Goal: Find specific page/section: Find specific page/section

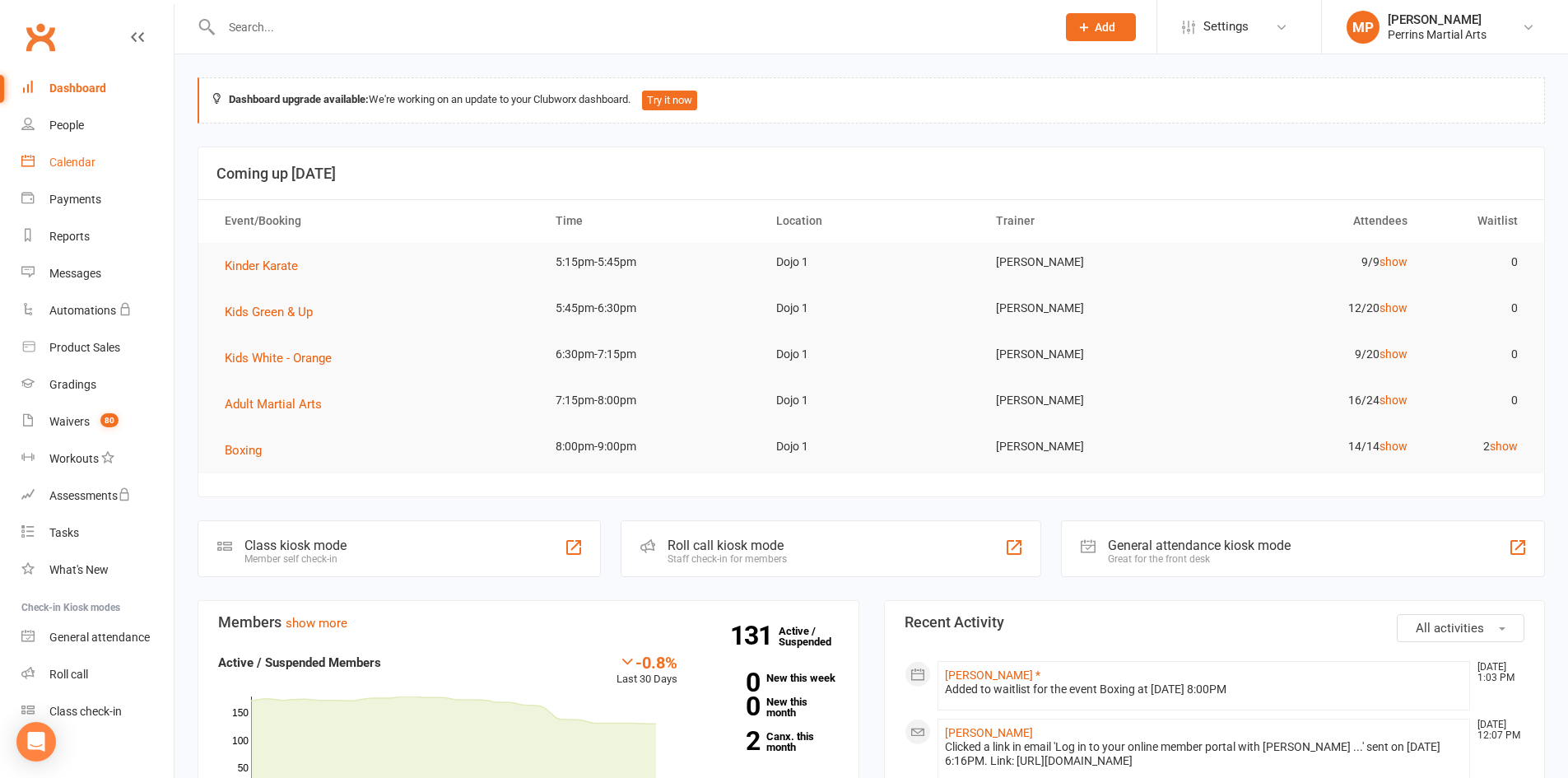
click at [81, 155] on div "Calendar" at bounding box center [71, 162] width 46 height 13
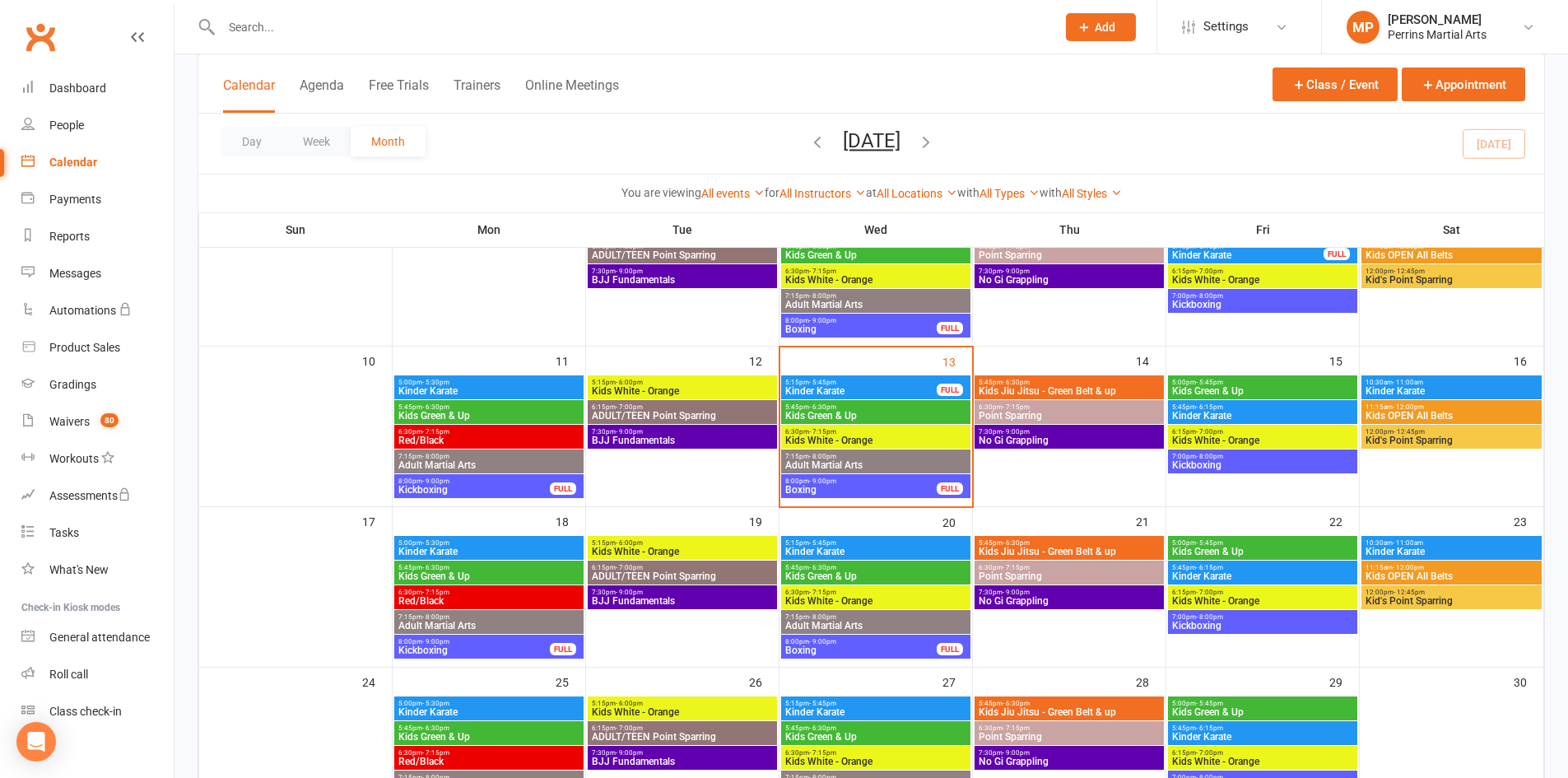
scroll to position [325, 0]
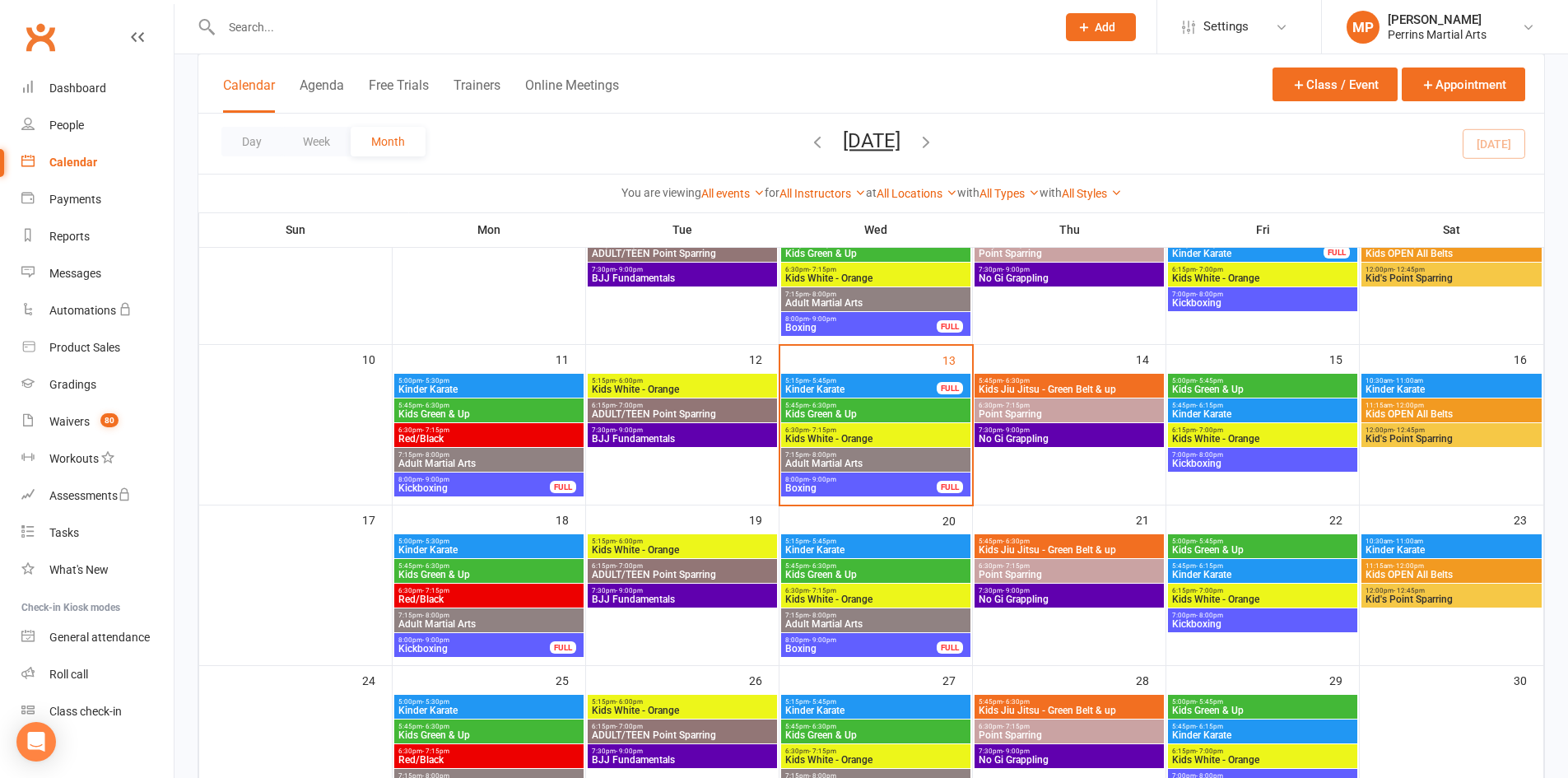
click at [898, 385] on span "Kinder Karate" at bounding box center [861, 389] width 153 height 9
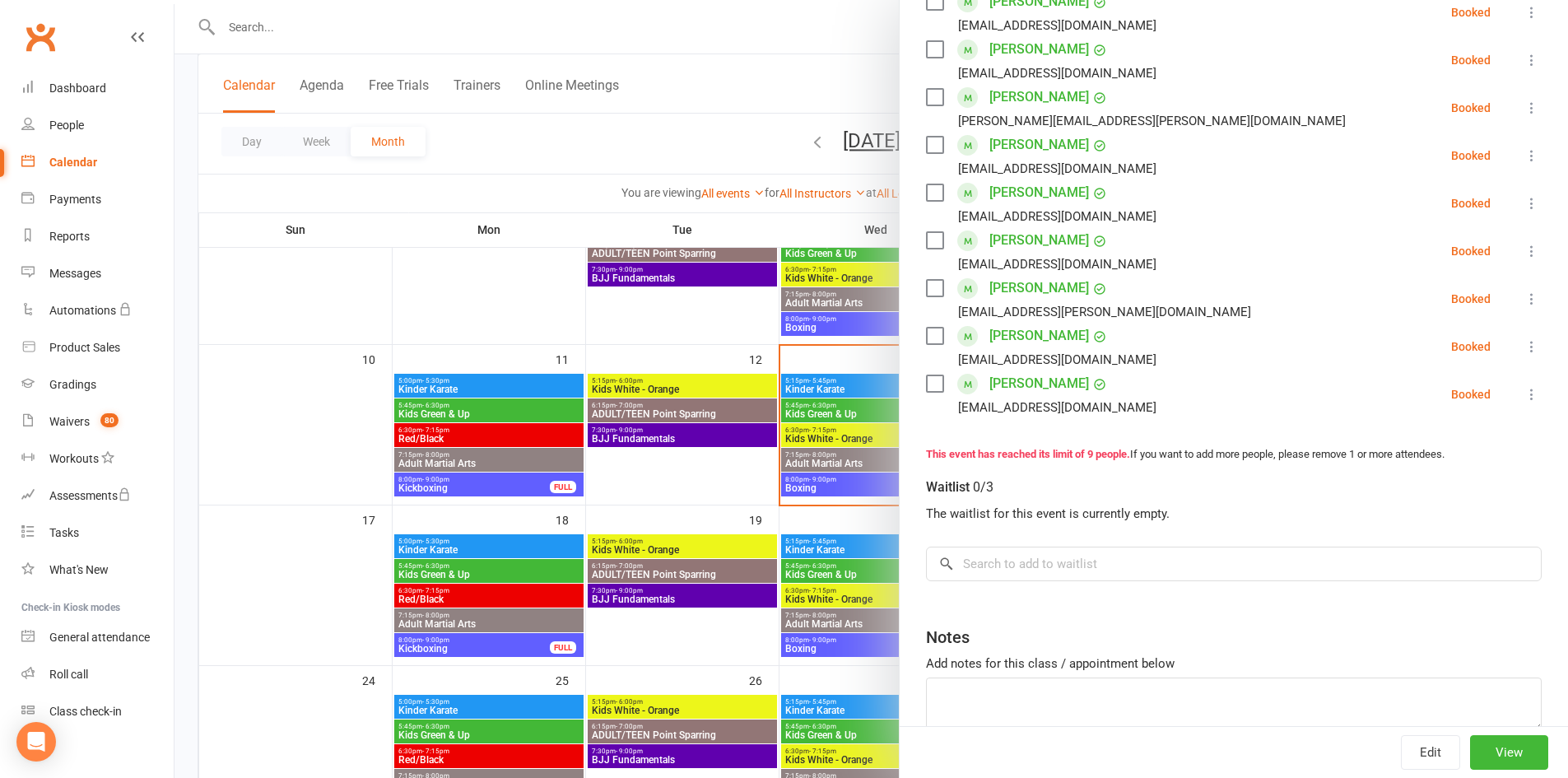
scroll to position [0, 0]
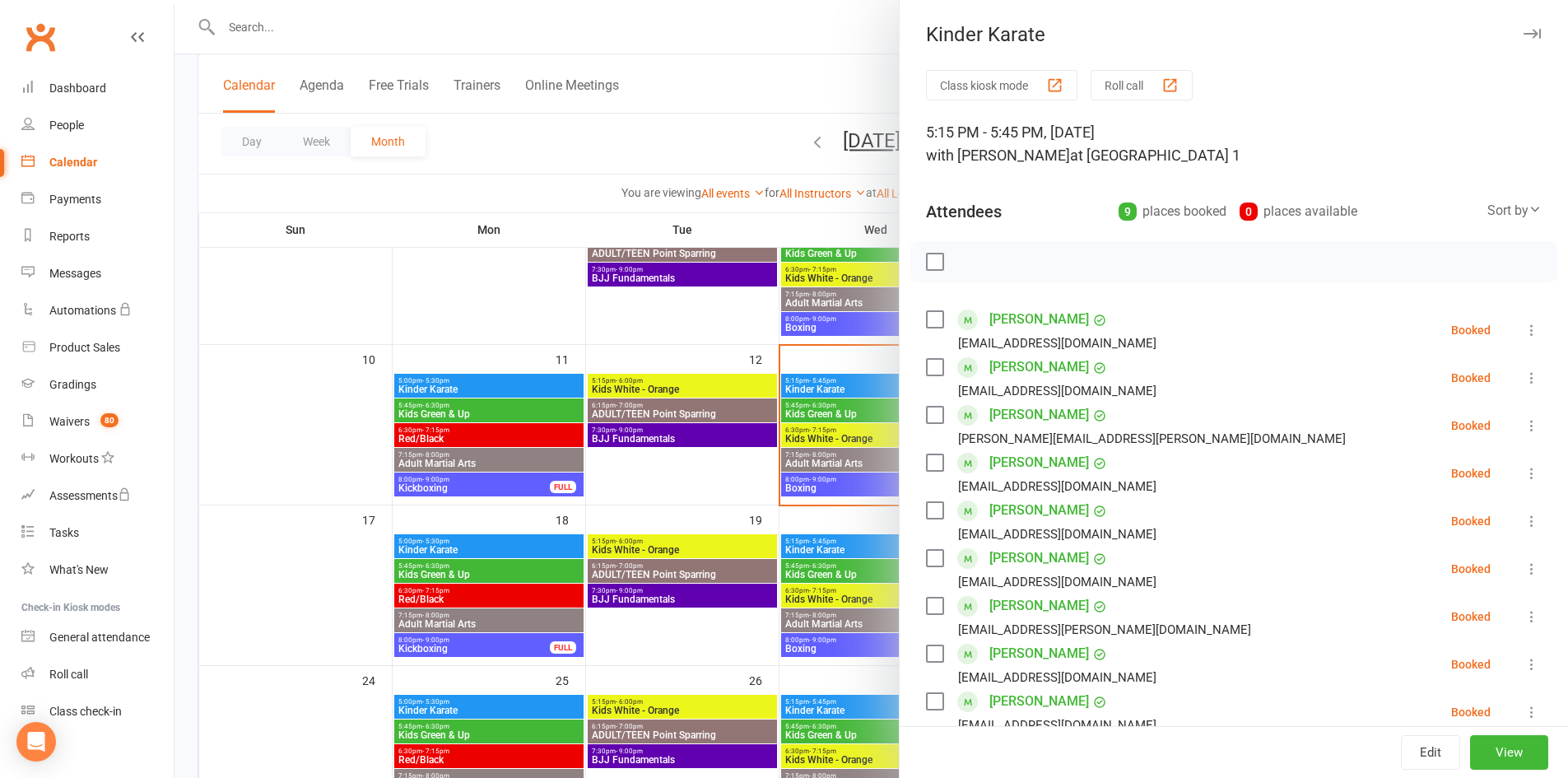
click at [1524, 35] on icon "button" at bounding box center [1532, 34] width 17 height 9
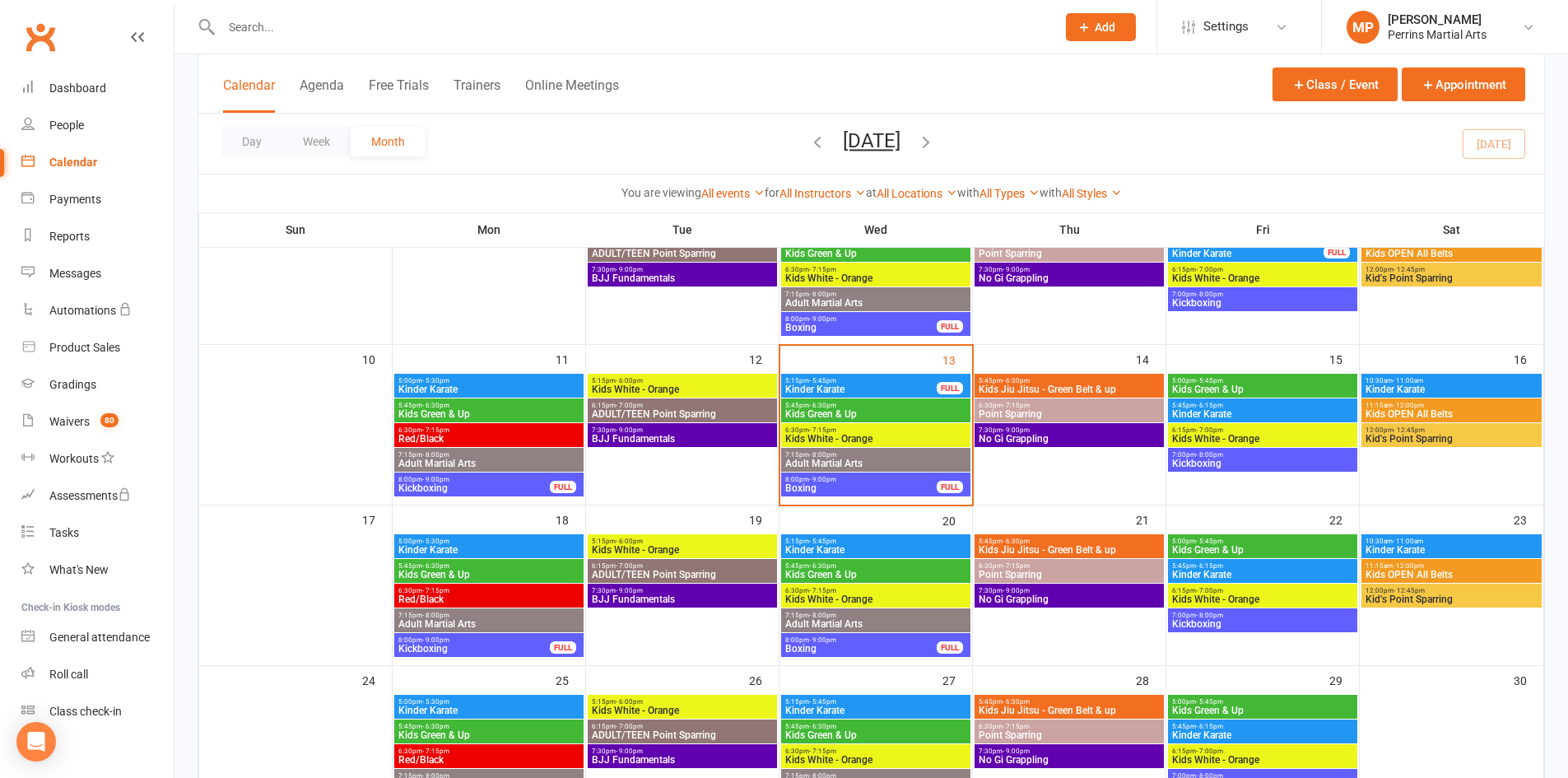
click at [1233, 411] on span "Kinder Karate" at bounding box center [1262, 414] width 182 height 9
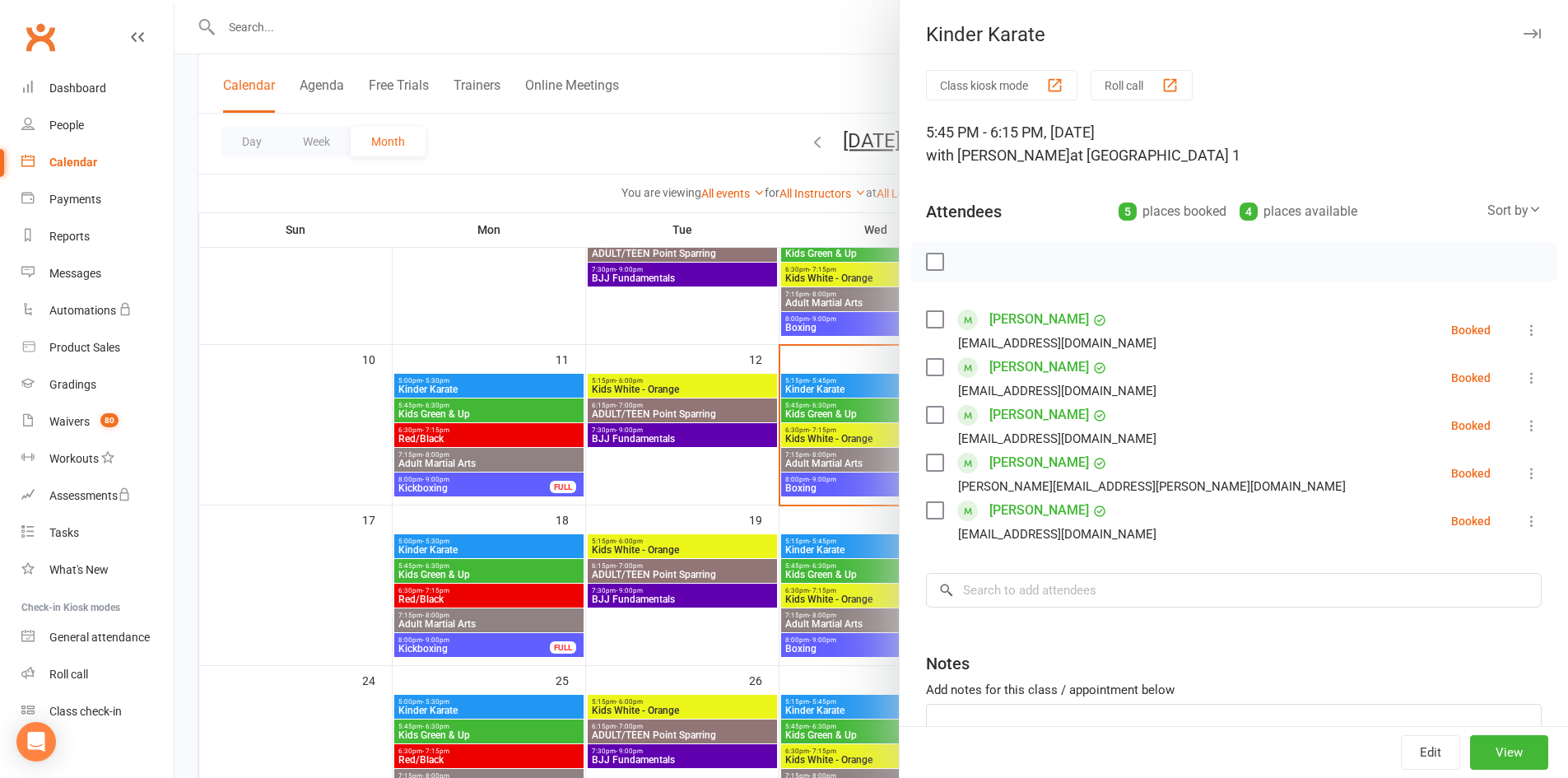
click at [1524, 30] on icon "button" at bounding box center [1532, 34] width 17 height 9
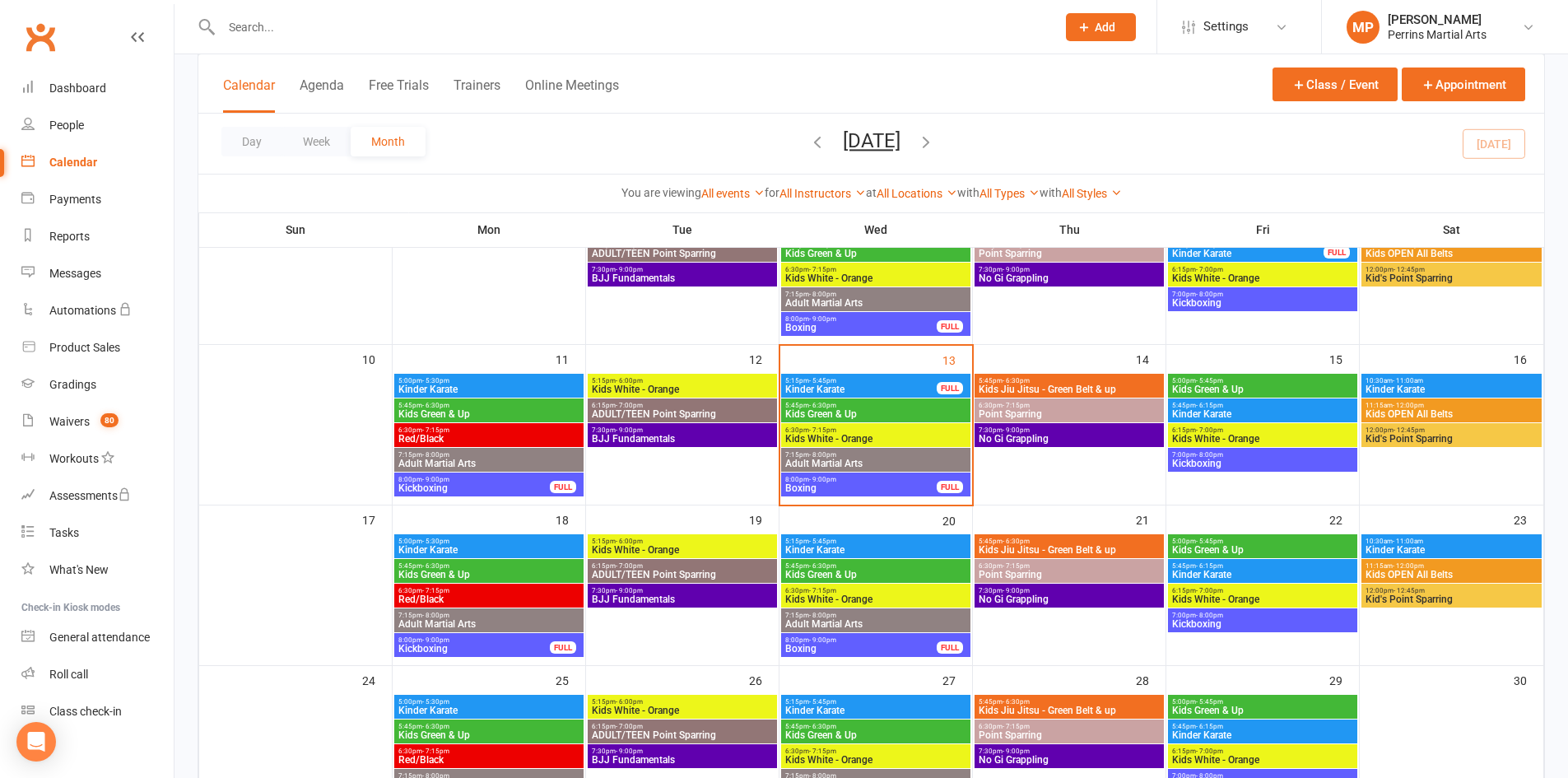
click at [1445, 385] on span "Kinder Karate" at bounding box center [1451, 389] width 174 height 9
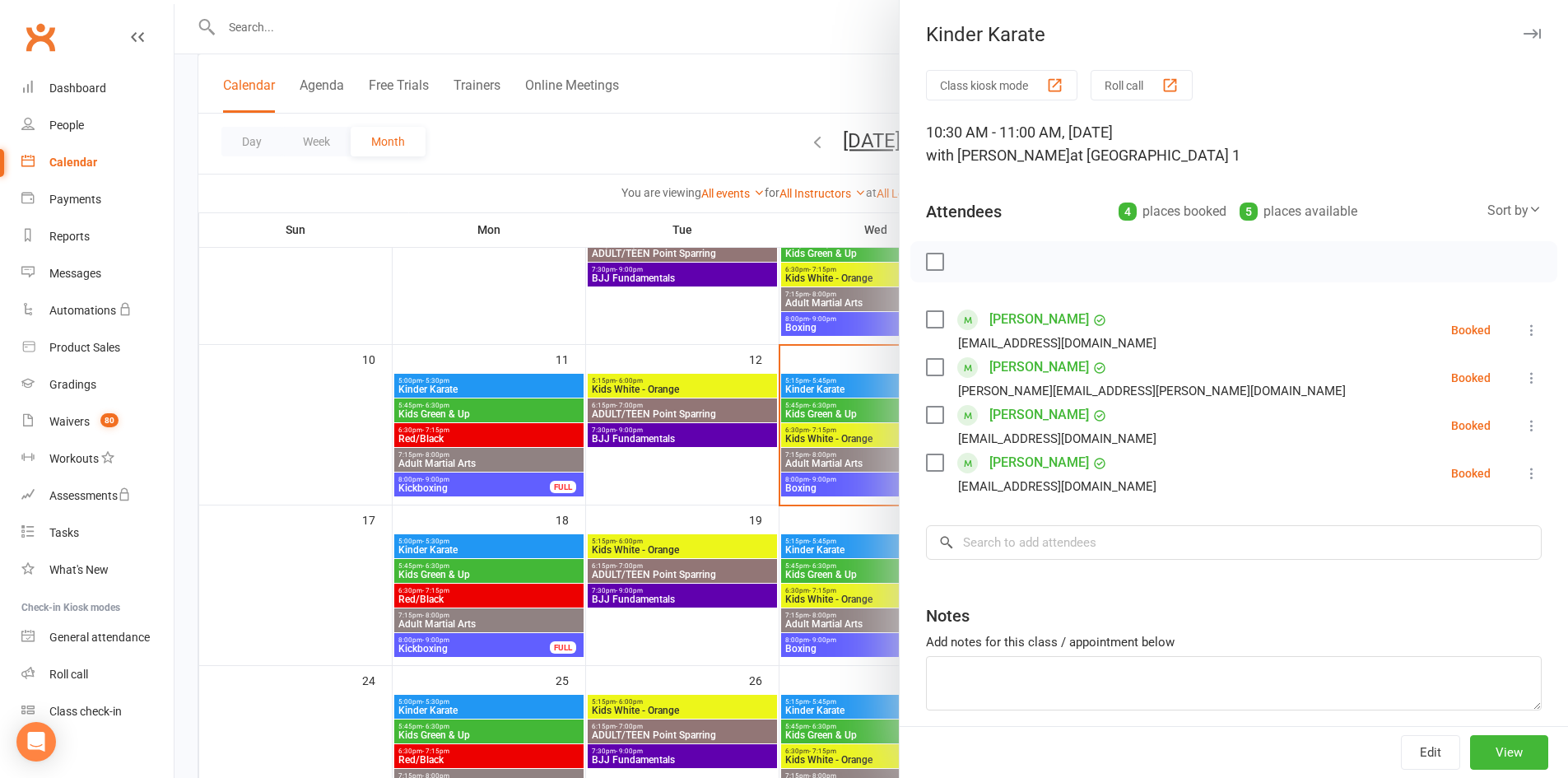
click at [1524, 29] on icon "button" at bounding box center [1532, 34] width 17 height 9
